Goal: Obtain resource: Obtain resource

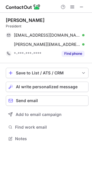
scroll to position [135, 92]
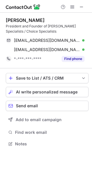
scroll to position [140, 92]
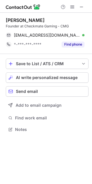
scroll to position [125, 92]
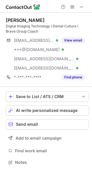
scroll to position [158, 92]
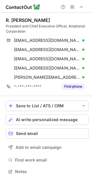
scroll to position [167, 92]
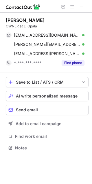
scroll to position [144, 92]
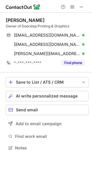
scroll to position [144, 92]
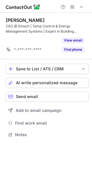
scroll to position [121, 92]
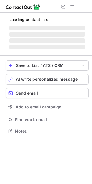
scroll to position [135, 92]
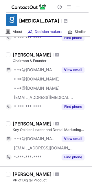
scroll to position [63, 0]
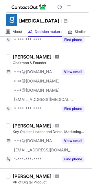
click at [55, 56] on span at bounding box center [56, 56] width 3 height 5
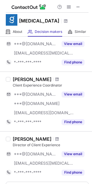
scroll to position [463, 0]
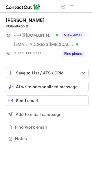
scroll to position [135, 92]
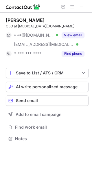
scroll to position [135, 92]
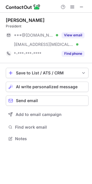
scroll to position [135, 92]
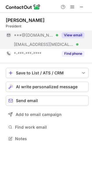
click at [70, 34] on button "View email" at bounding box center [72, 35] width 23 height 6
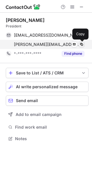
click at [81, 43] on span at bounding box center [81, 44] width 5 height 5
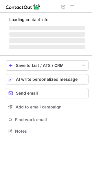
scroll to position [131, 92]
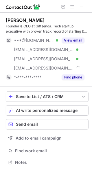
scroll to position [158, 92]
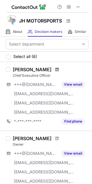
click at [56, 68] on span at bounding box center [56, 69] width 3 height 5
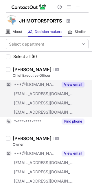
scroll to position [51, 0]
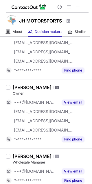
click at [56, 87] on span at bounding box center [56, 87] width 3 height 5
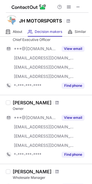
scroll to position [0, 0]
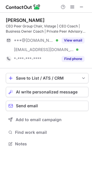
scroll to position [140, 92]
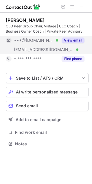
click at [66, 39] on button "View email" at bounding box center [72, 40] width 23 height 6
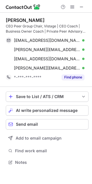
scroll to position [158, 92]
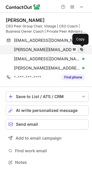
click at [83, 50] on span at bounding box center [81, 49] width 5 height 5
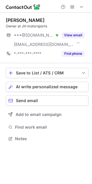
scroll to position [135, 92]
